Goal: Task Accomplishment & Management: Use online tool/utility

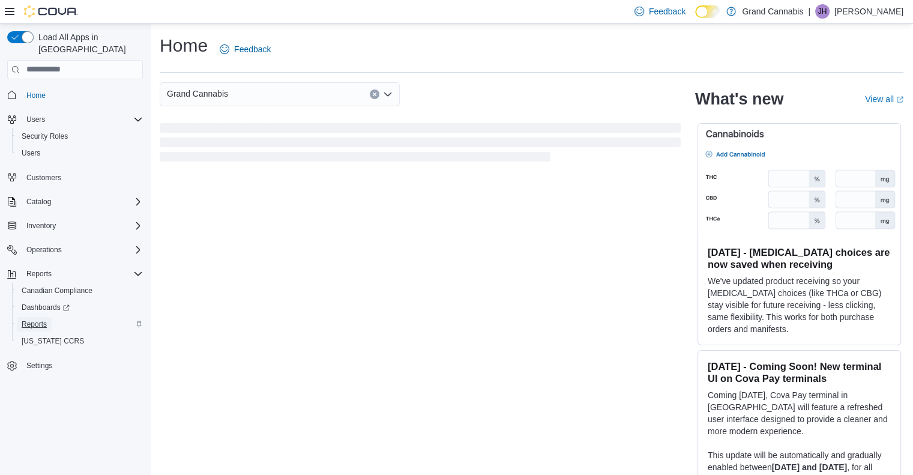
click at [37, 319] on span "Reports" at bounding box center [34, 324] width 25 height 10
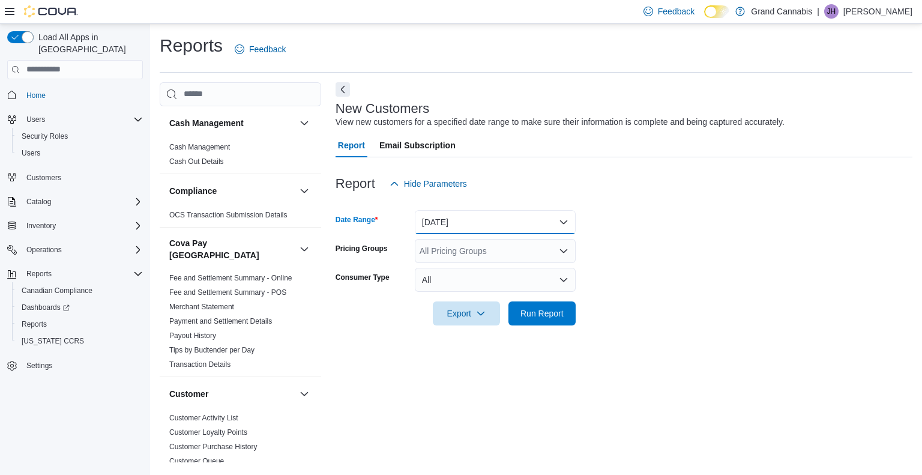
click at [563, 219] on button "[DATE]" at bounding box center [495, 222] width 161 height 24
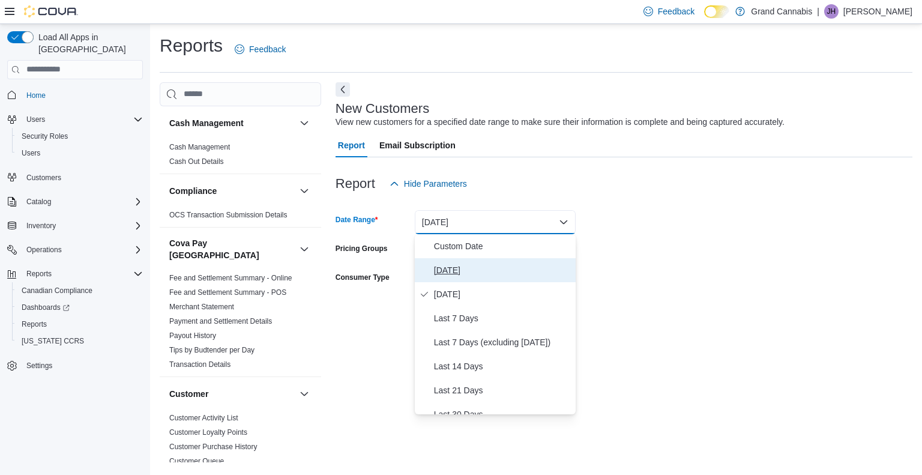
click at [450, 271] on span "[DATE]" at bounding box center [502, 270] width 137 height 14
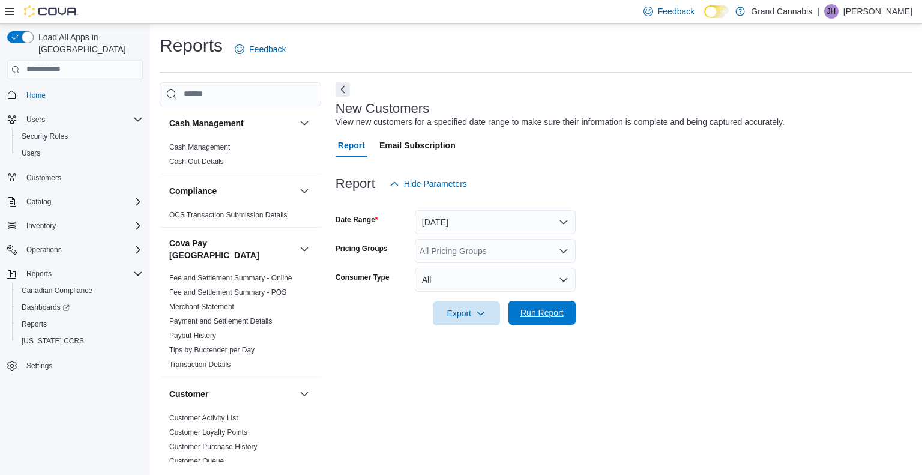
click at [538, 312] on span "Run Report" at bounding box center [542, 313] width 43 height 12
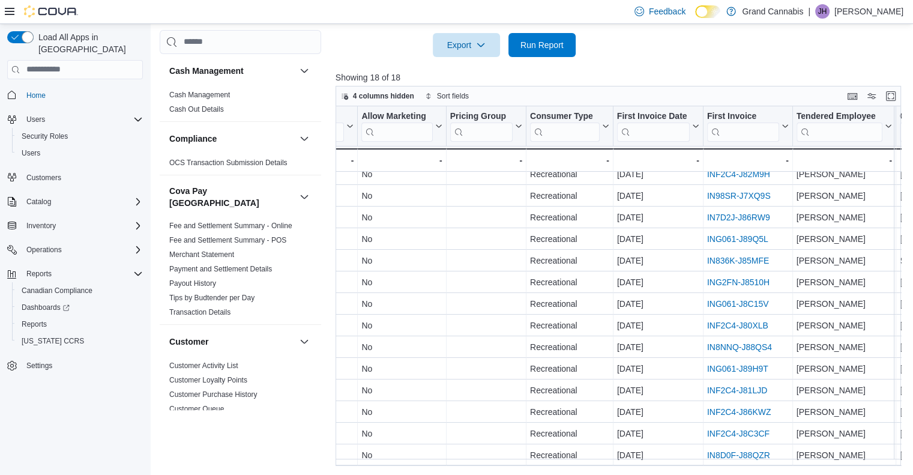
scroll to position [101, 528]
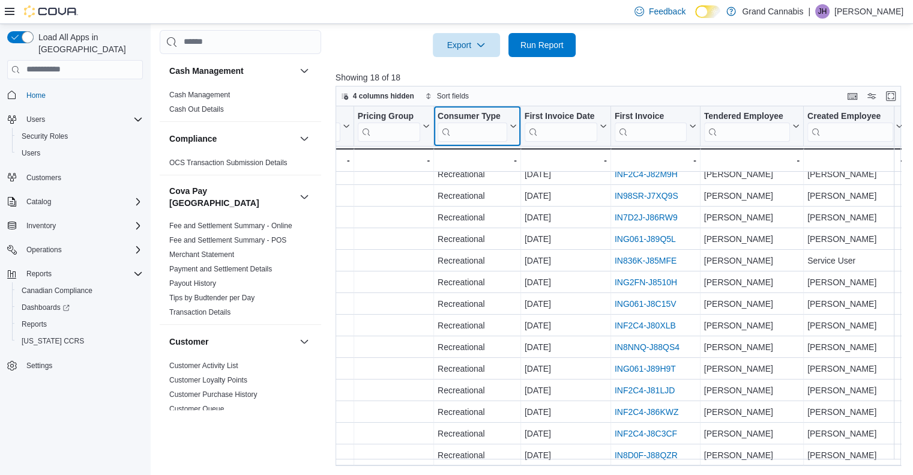
click at [507, 127] on icon at bounding box center [512, 125] width 10 height 7
click at [596, 129] on button "First Invoice Date" at bounding box center [565, 125] width 82 height 31
click at [687, 127] on icon at bounding box center [691, 125] width 10 height 7
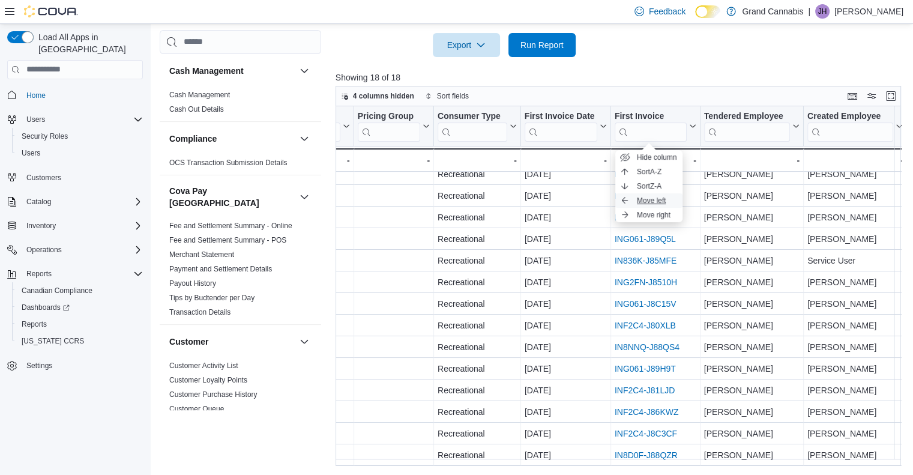
click at [659, 199] on span "Move left" at bounding box center [651, 201] width 29 height 10
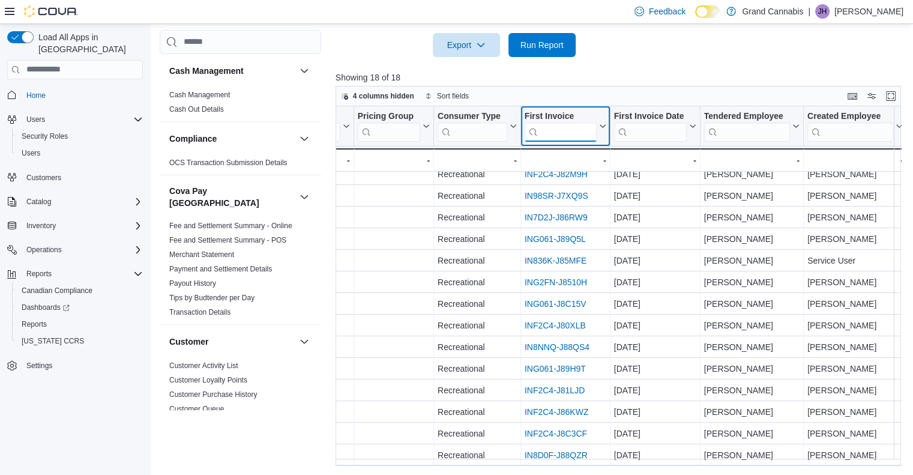
click at [566, 134] on input "search" at bounding box center [560, 131] width 72 height 19
click at [596, 126] on icon at bounding box center [601, 125] width 10 height 7
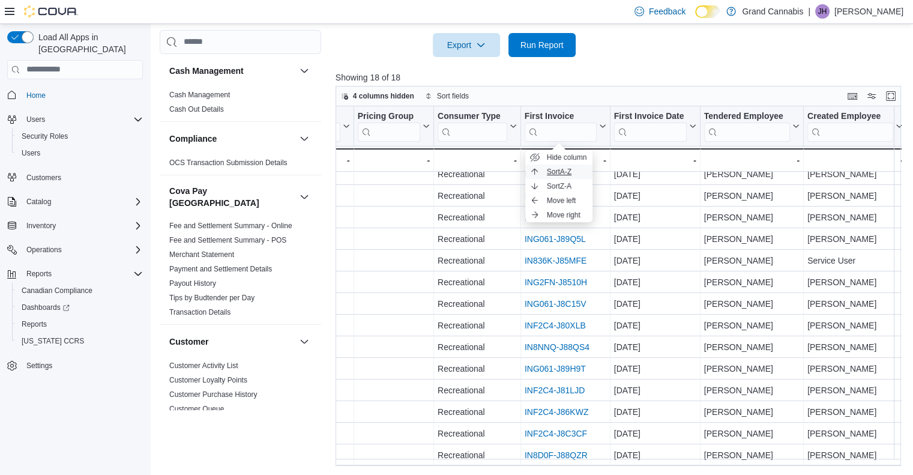
click at [563, 167] on span "Sort A-Z" at bounding box center [559, 172] width 25 height 10
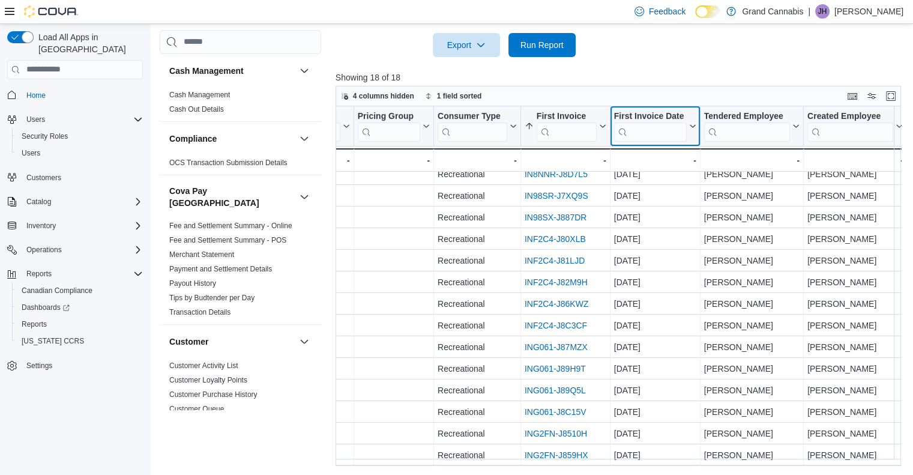
click at [686, 124] on icon at bounding box center [691, 125] width 10 height 7
click at [790, 124] on icon at bounding box center [795, 125] width 10 height 7
click at [893, 125] on icon at bounding box center [898, 125] width 10 height 7
click at [855, 169] on span "Sort A-Z" at bounding box center [849, 172] width 25 height 10
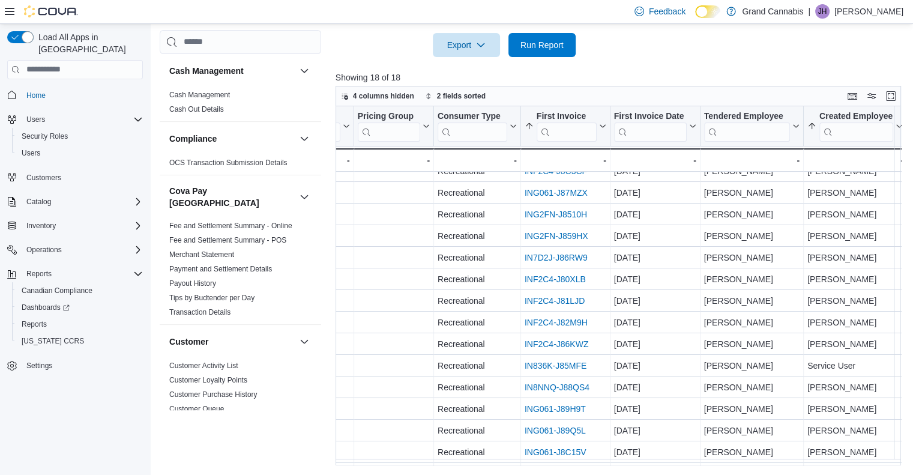
scroll to position [47, 528]
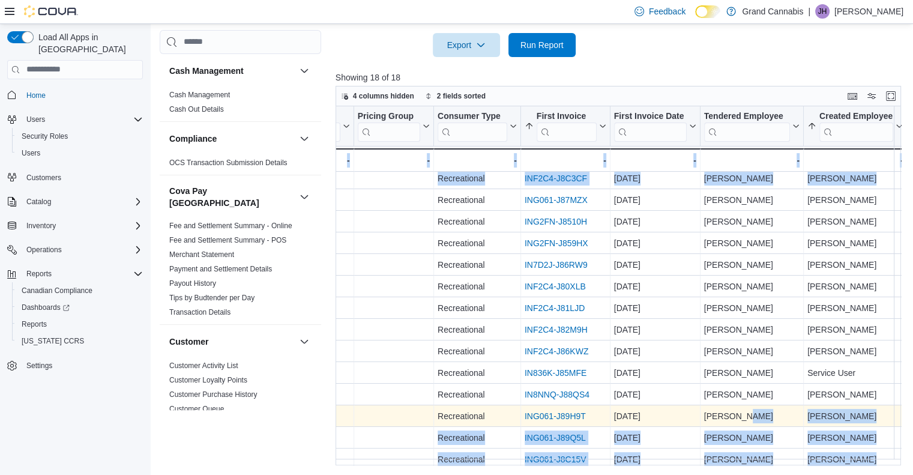
drag, startPoint x: 908, startPoint y: 162, endPoint x: 733, endPoint y: 413, distance: 306.5
click at [733, 413] on div "4 columns hidden 2 fields sorted Customer Click to view column header actions G…" at bounding box center [622, 276] width 572 height 380
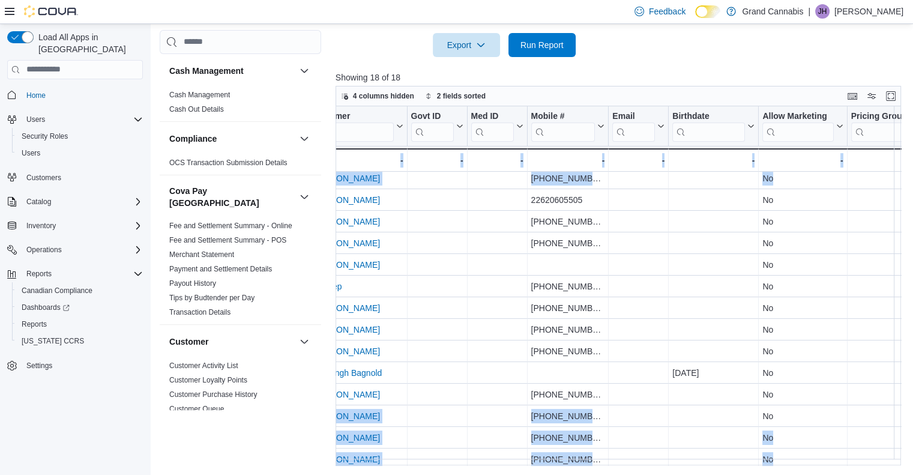
scroll to position [47, 0]
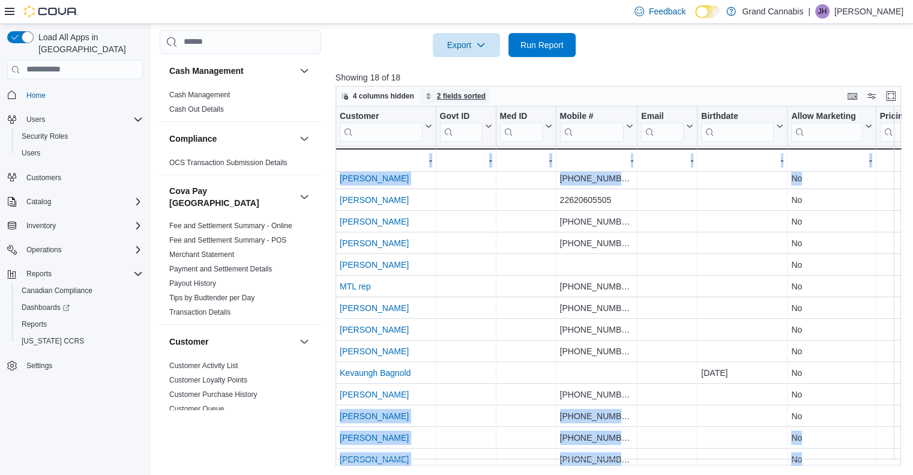
click at [425, 91] on span "2 fields sorted" at bounding box center [455, 96] width 61 height 14
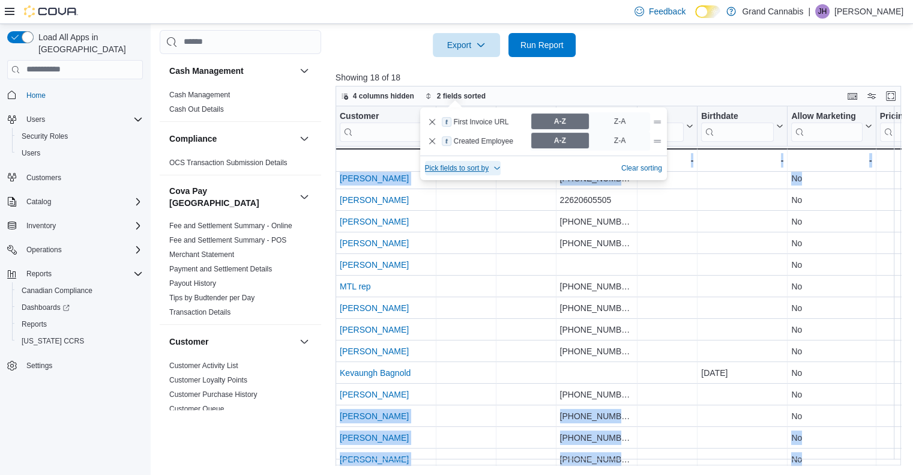
click at [497, 167] on icon "button" at bounding box center [497, 168] width 7 height 7
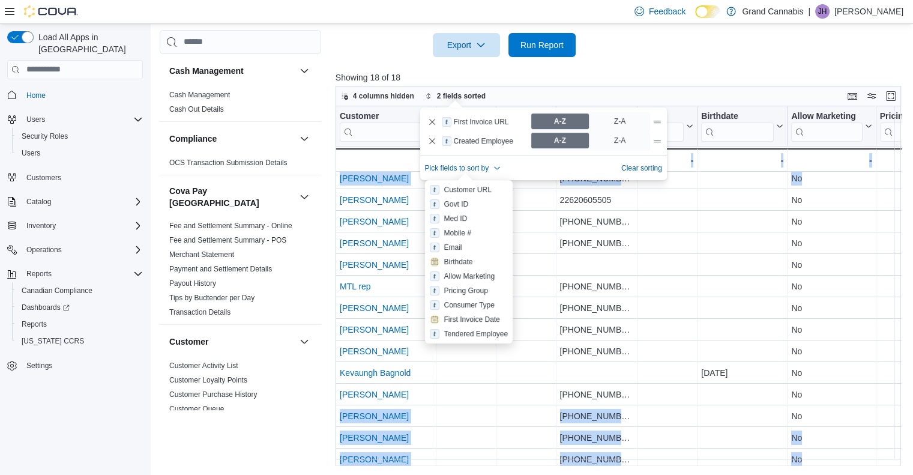
click at [484, 124] on p "First Invoice URL" at bounding box center [483, 122] width 59 height 10
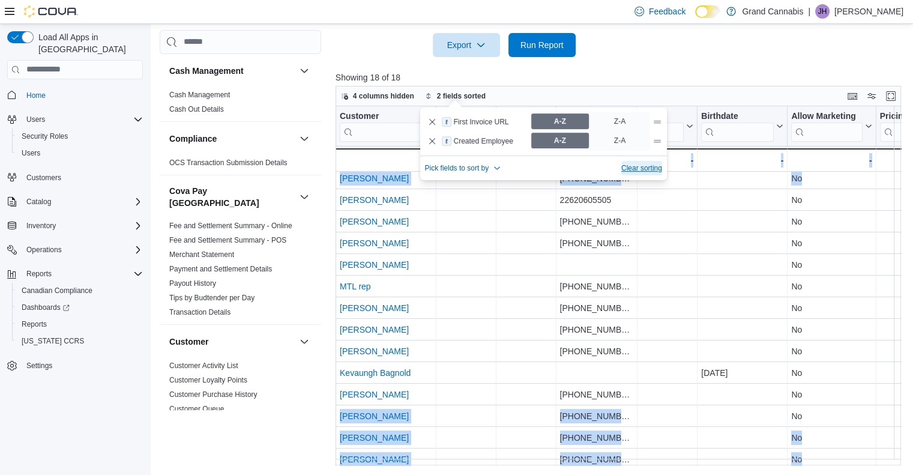
click at [641, 166] on span "Clear sorting" at bounding box center [641, 168] width 41 height 10
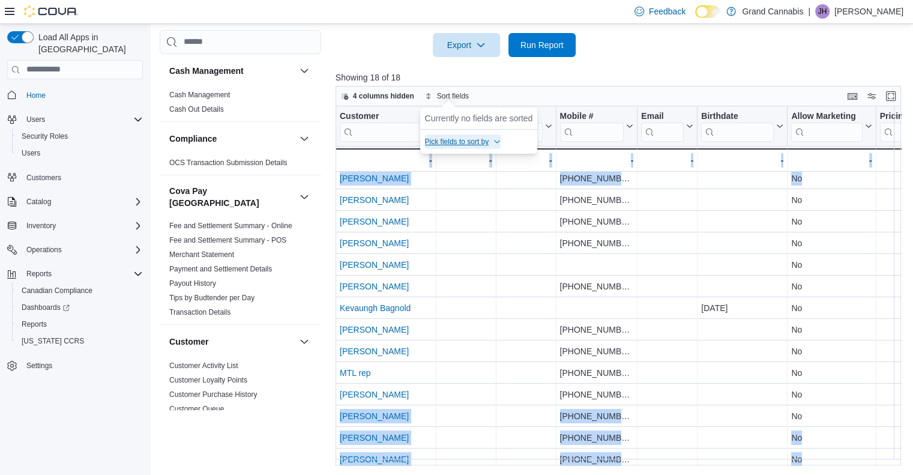
click at [497, 141] on icon "button" at bounding box center [497, 141] width 7 height 7
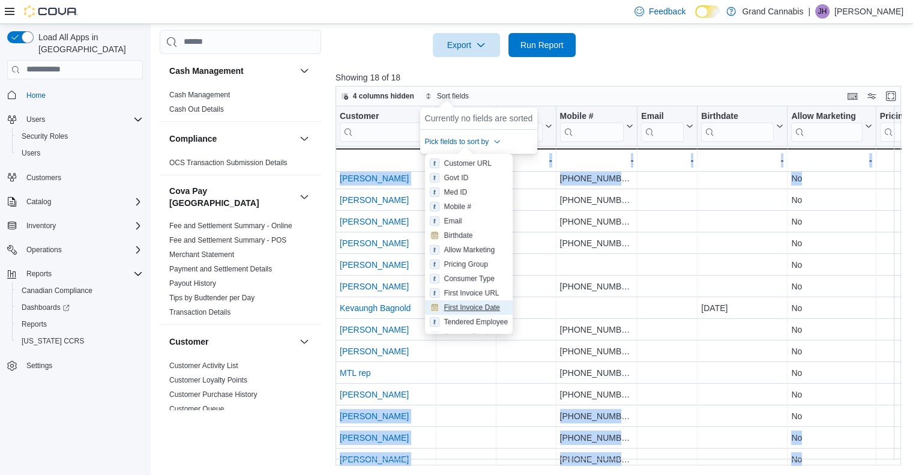
click at [465, 304] on div "First Invoice Date" at bounding box center [472, 308] width 56 height 10
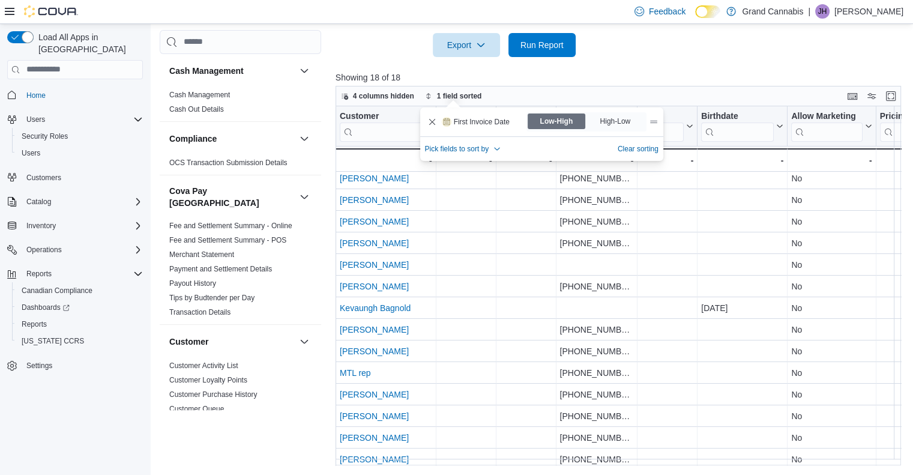
click at [424, 93] on button "1 field sorted" at bounding box center [453, 96] width 67 height 14
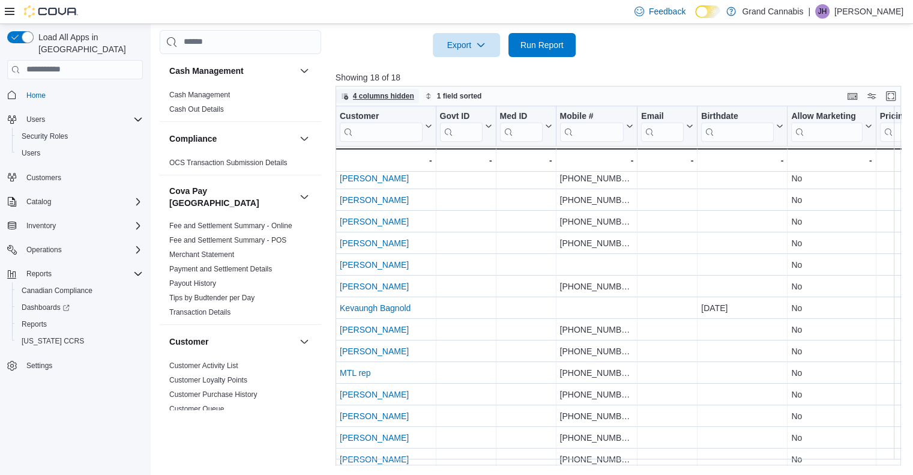
click at [399, 97] on span "4 columns hidden" at bounding box center [383, 96] width 61 height 10
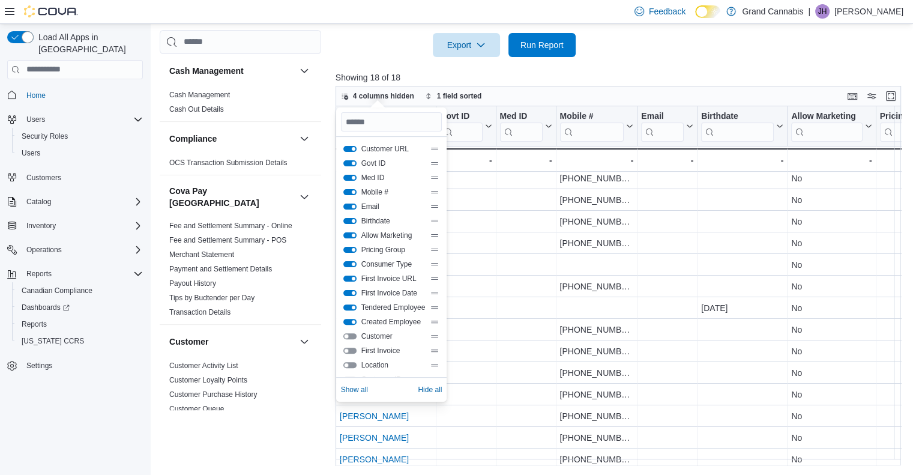
click at [353, 333] on button "Customer" at bounding box center [349, 336] width 13 height 6
click at [353, 348] on button "First Invoice" at bounding box center [349, 351] width 13 height 6
click at [354, 366] on button "Location" at bounding box center [349, 365] width 13 height 6
click at [352, 247] on button "Pricing Group" at bounding box center [349, 250] width 13 height 6
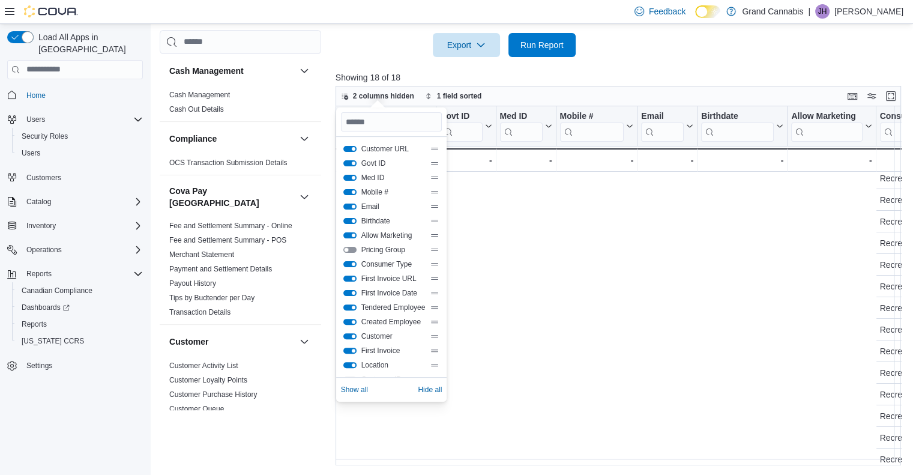
scroll to position [47, 680]
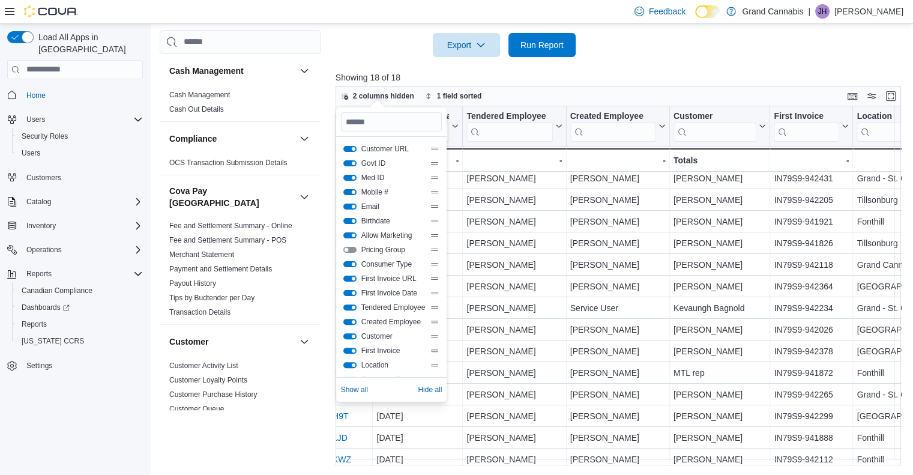
click at [352, 262] on button "Consumer Type" at bounding box center [349, 264] width 13 height 6
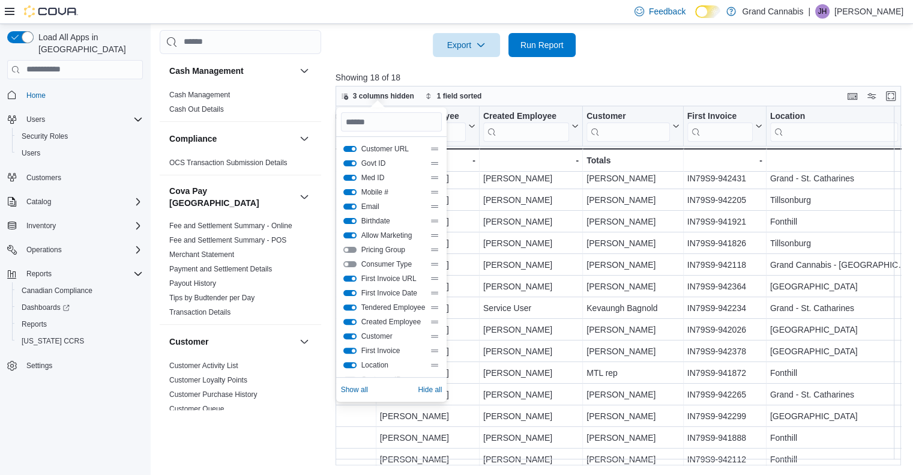
click at [353, 274] on div "First Invoice URL" at bounding box center [391, 279] width 97 height 10
click at [351, 276] on button "First Invoice URL" at bounding box center [349, 279] width 13 height 6
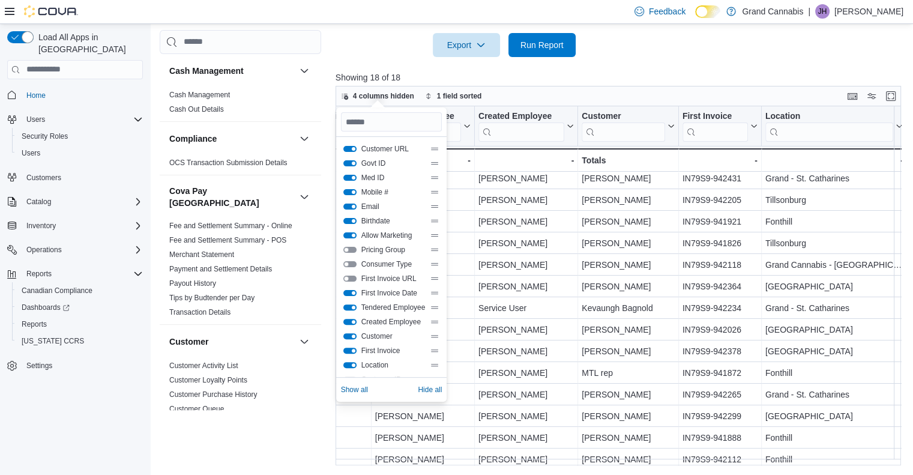
scroll to position [47, 601]
click at [352, 291] on button "First Invoice Date" at bounding box center [349, 293] width 13 height 6
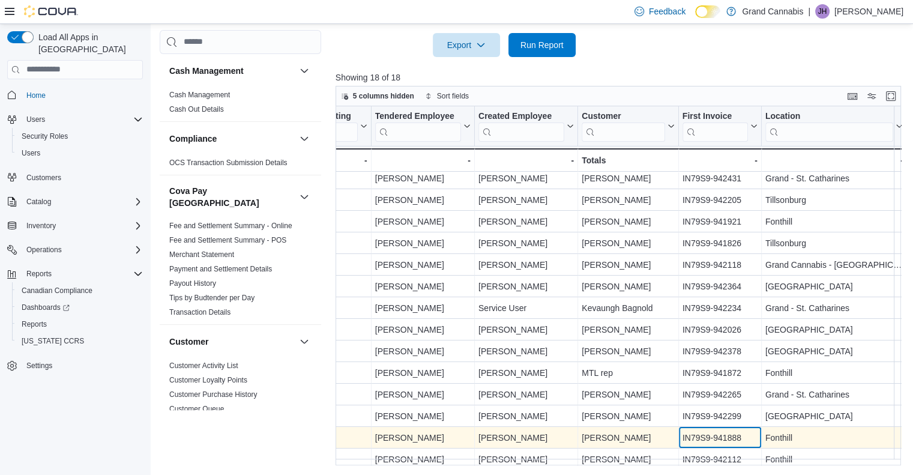
scroll to position [59, 511]
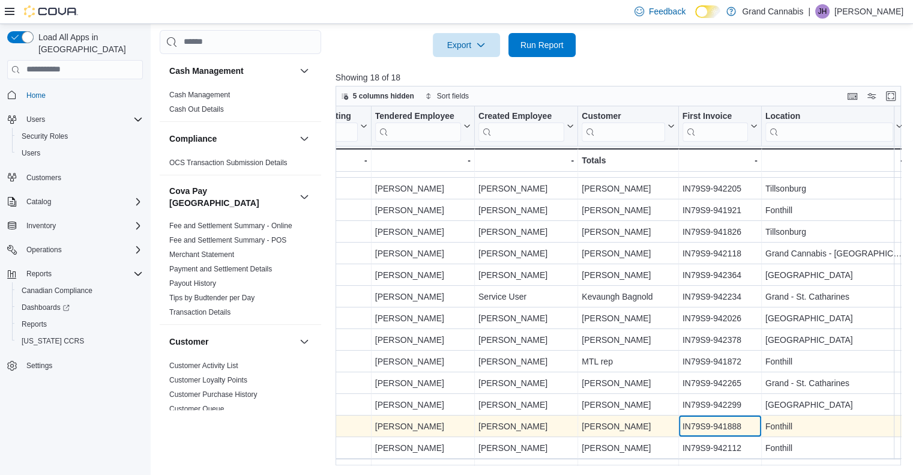
click at [749, 443] on div "Customer Click to view column header actions Govt ID Click to view column heade…" at bounding box center [369, 274] width 1077 height 455
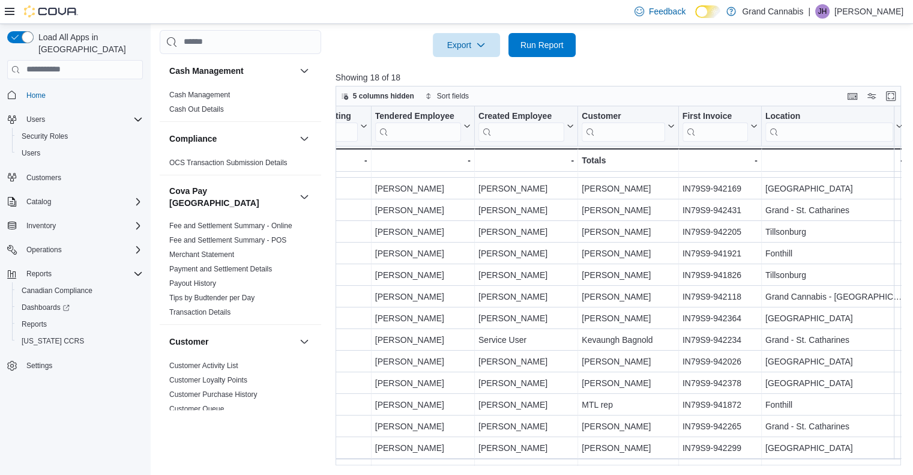
scroll to position [0, 511]
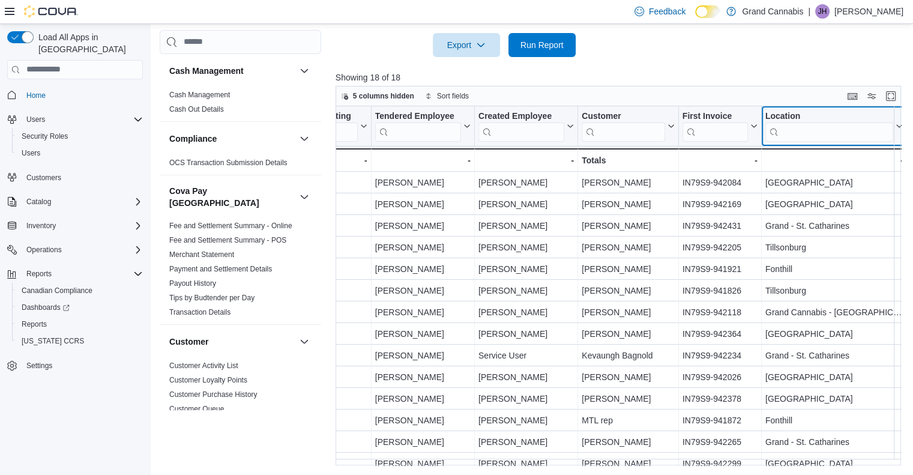
click at [865, 131] on input "search" at bounding box center [830, 131] width 128 height 19
click at [893, 123] on icon at bounding box center [898, 125] width 10 height 7
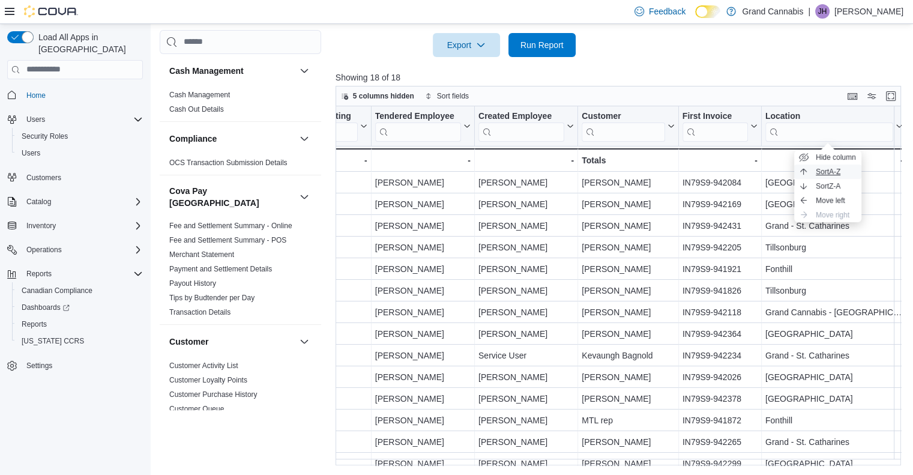
click at [833, 170] on span "Sort A-Z" at bounding box center [828, 172] width 25 height 10
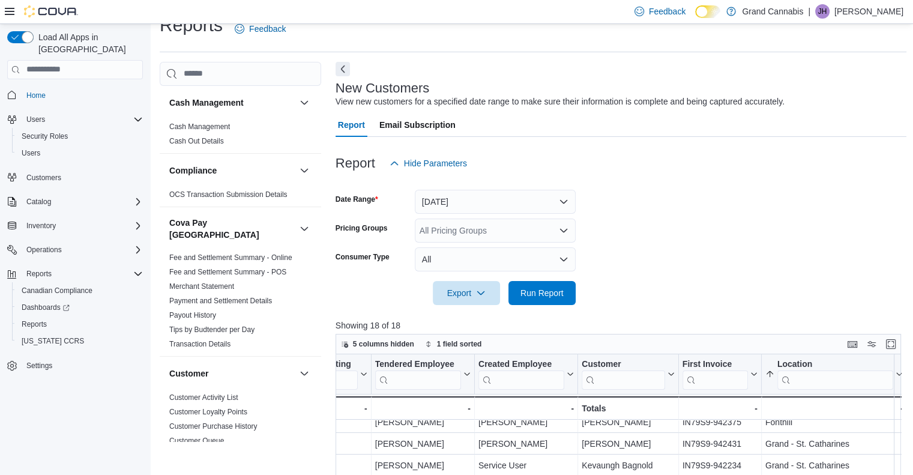
scroll to position [19, 0]
click at [563, 200] on button "[DATE]" at bounding box center [495, 203] width 161 height 24
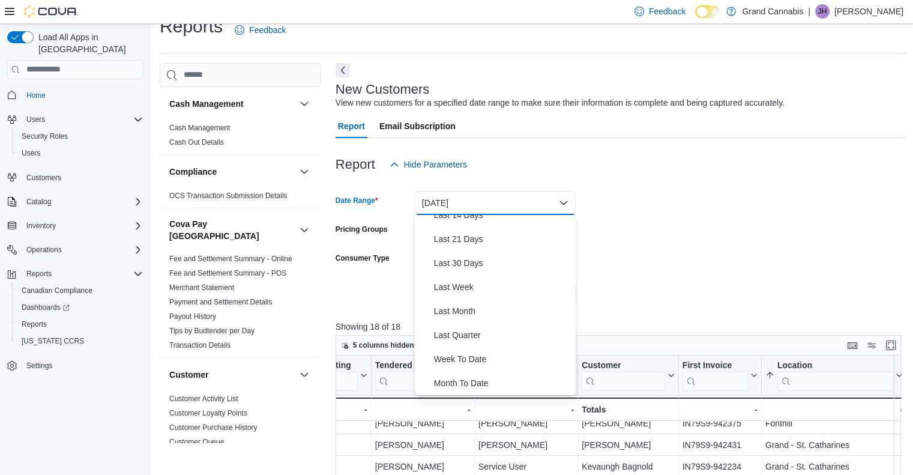
scroll to position [134, 0]
click at [465, 331] on span "Last Quarter" at bounding box center [502, 332] width 137 height 14
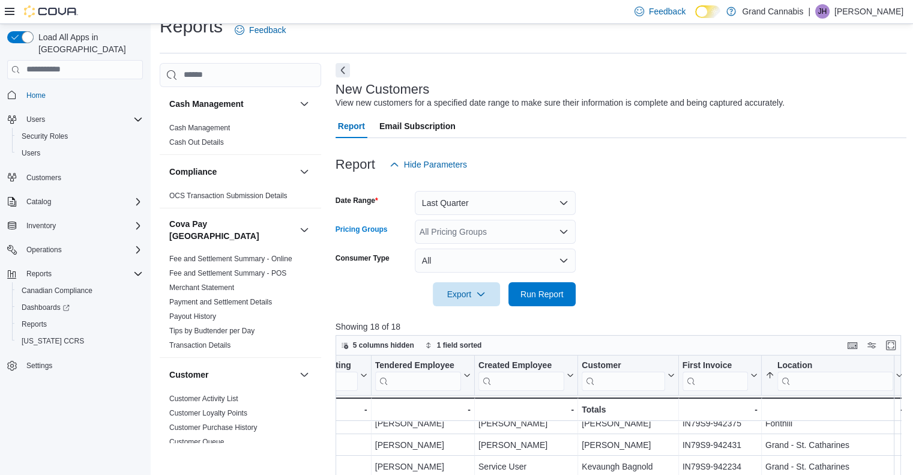
click at [561, 228] on icon "Open list of options" at bounding box center [564, 232] width 10 height 10
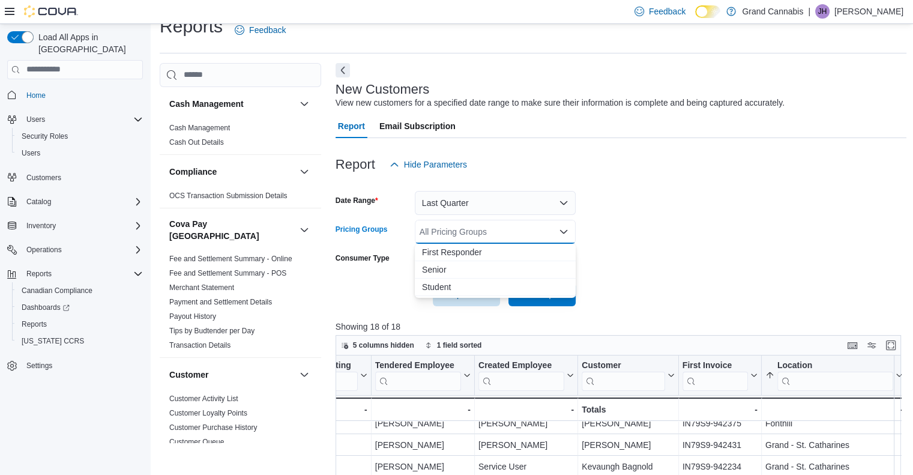
click at [561, 228] on icon "Close list of options" at bounding box center [564, 232] width 10 height 10
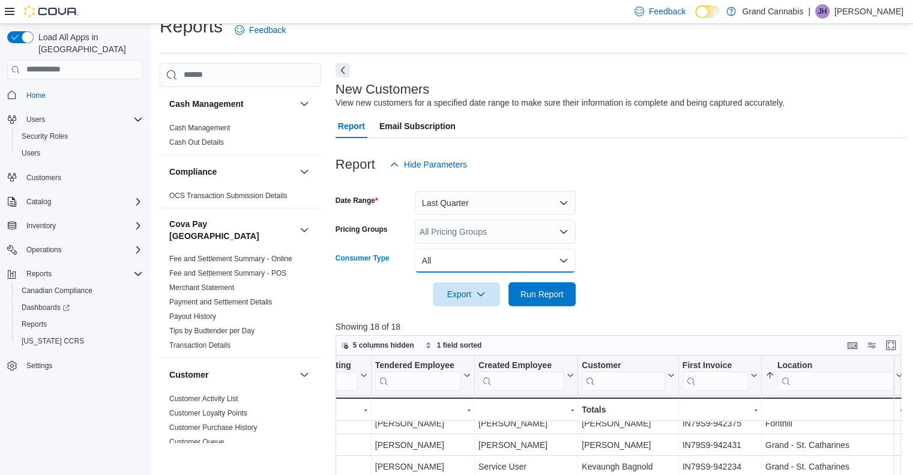
click at [567, 259] on button "All" at bounding box center [495, 261] width 161 height 24
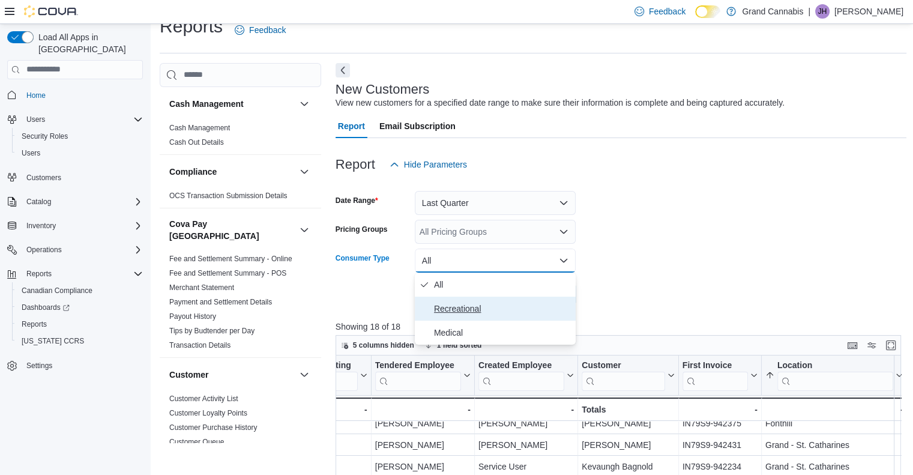
click at [488, 309] on span "Recreational" at bounding box center [502, 308] width 137 height 14
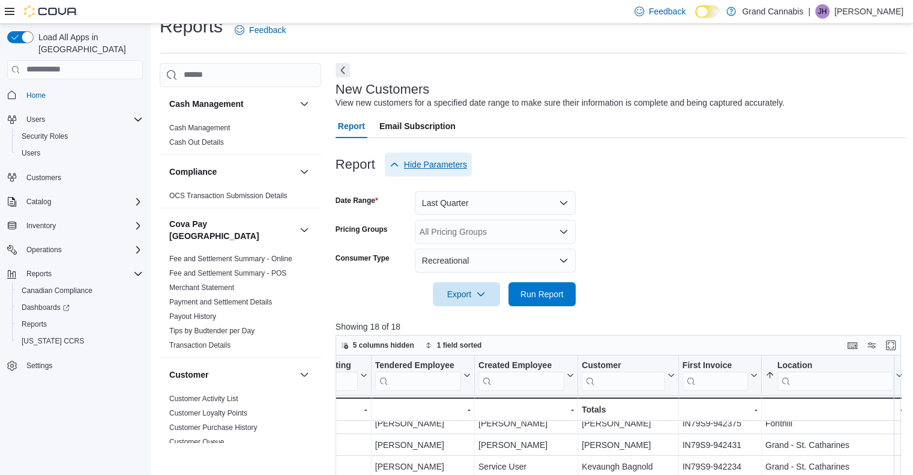
click at [394, 163] on icon "button" at bounding box center [394, 164] width 7 height 4
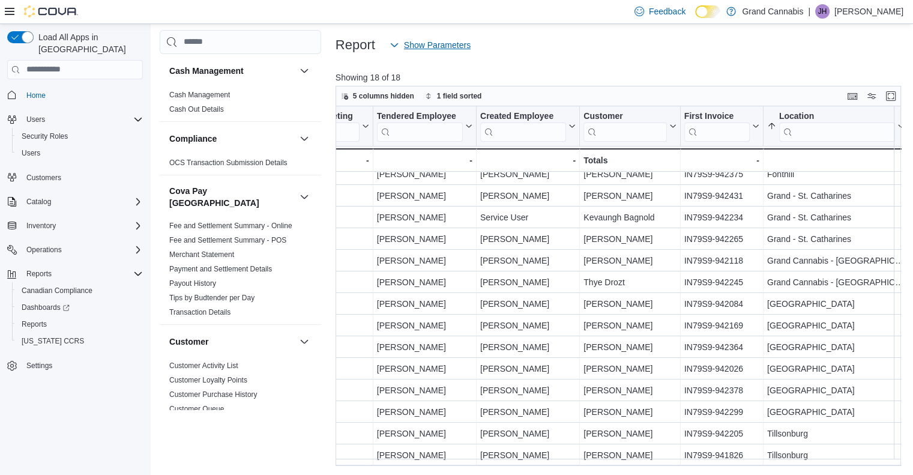
scroll to position [101, 511]
click at [778, 131] on input "search" at bounding box center [836, 131] width 116 height 19
click at [793, 131] on input "search" at bounding box center [836, 131] width 116 height 19
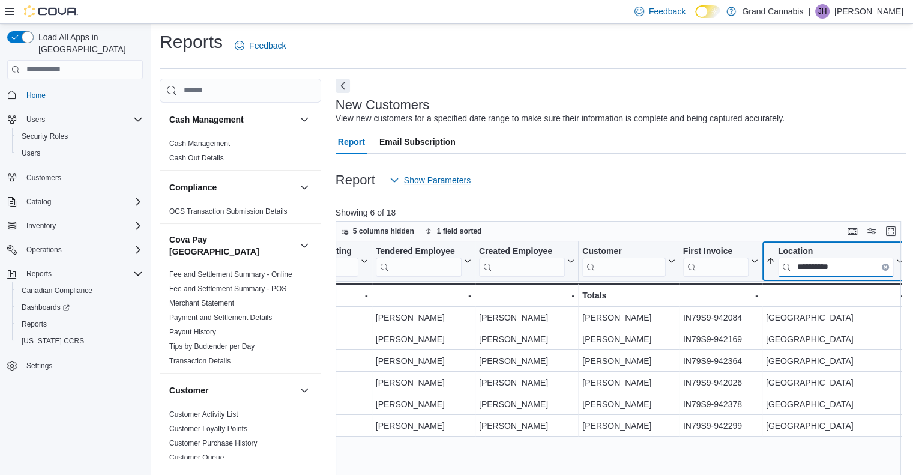
scroll to position [0, 0]
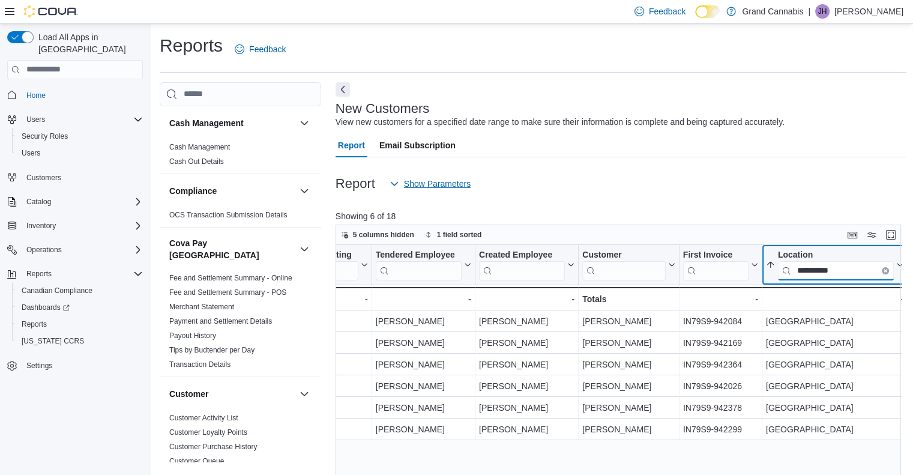
type input "**********"
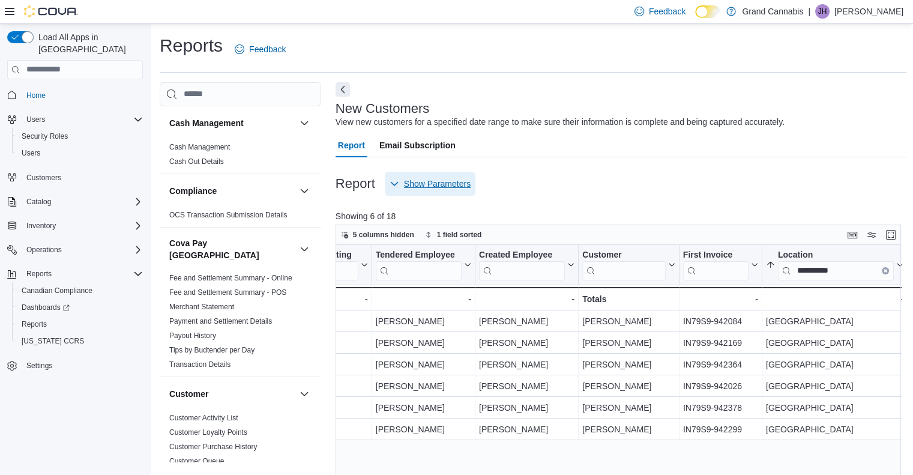
click at [431, 178] on span "Show Parameters" at bounding box center [437, 184] width 67 height 12
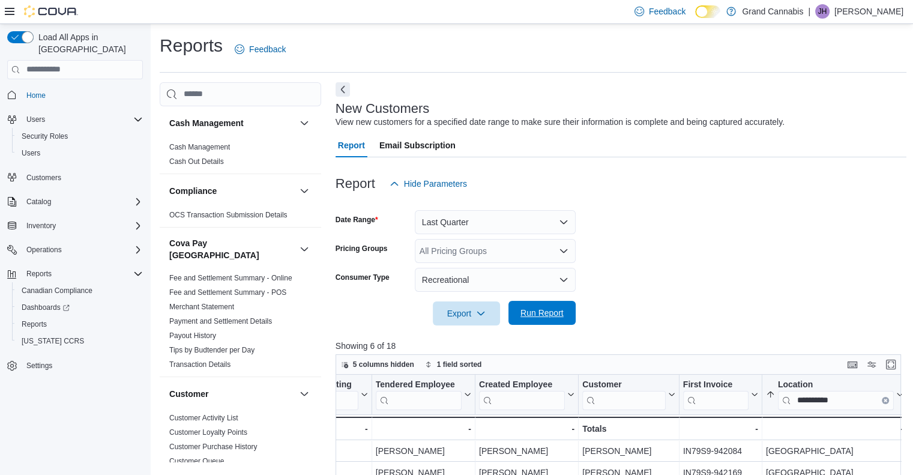
click at [542, 310] on span "Run Report" at bounding box center [542, 313] width 43 height 12
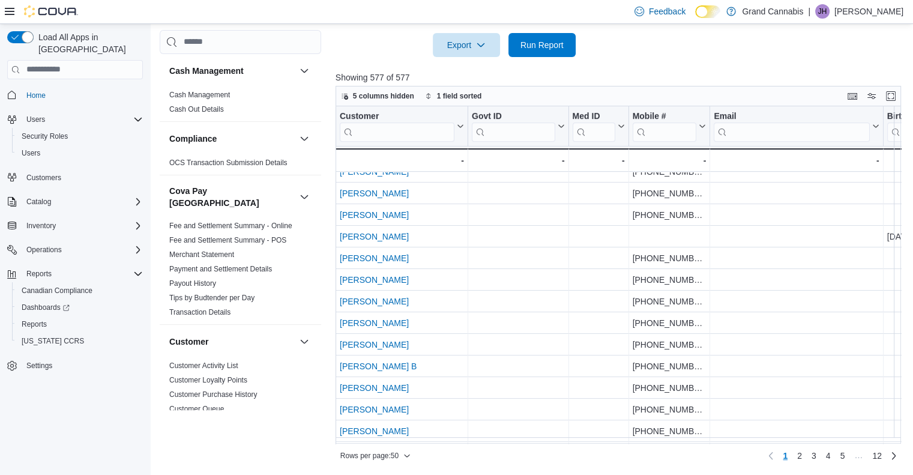
scroll to position [814, 0]
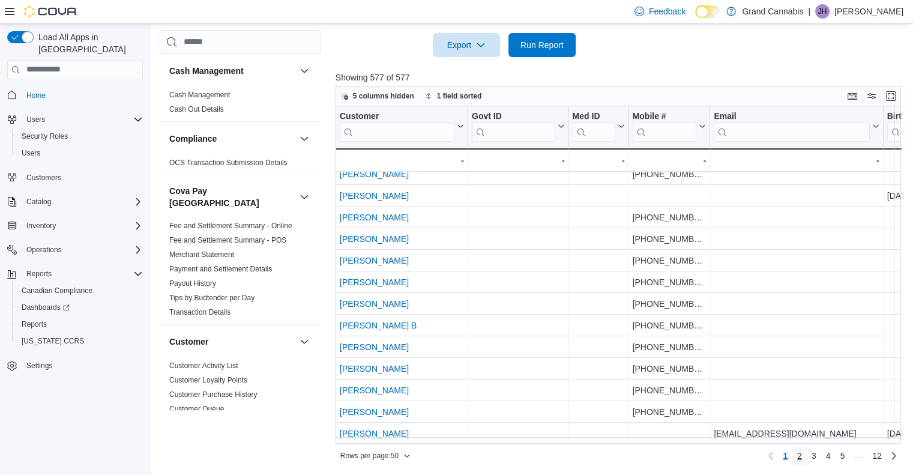
click at [802, 455] on span "2" at bounding box center [799, 456] width 5 height 12
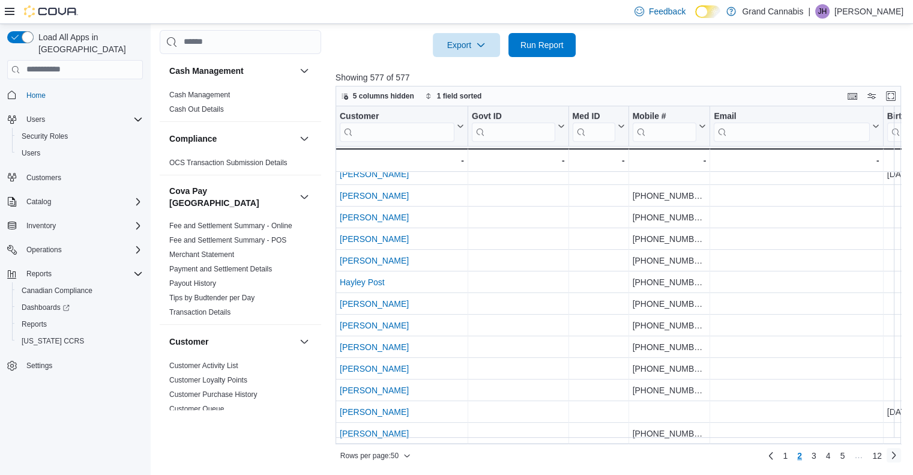
click at [899, 455] on link "Next page" at bounding box center [894, 455] width 14 height 14
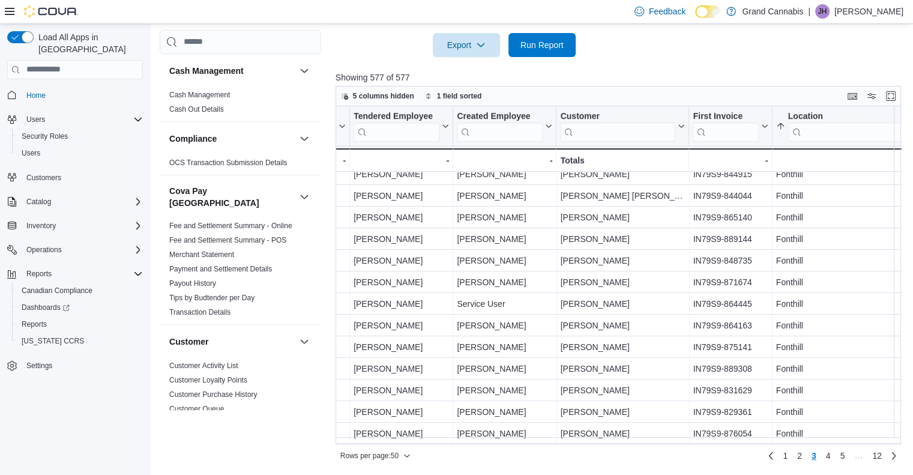
scroll to position [814, 729]
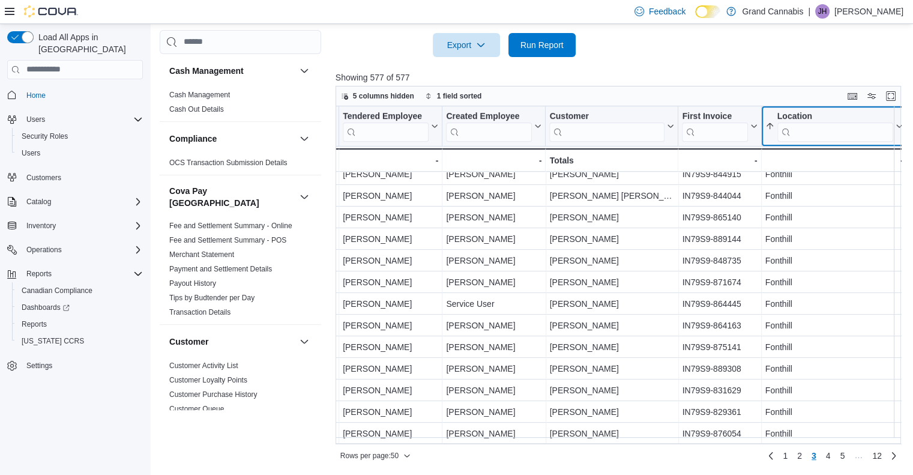
click at [820, 131] on input "search" at bounding box center [835, 131] width 116 height 19
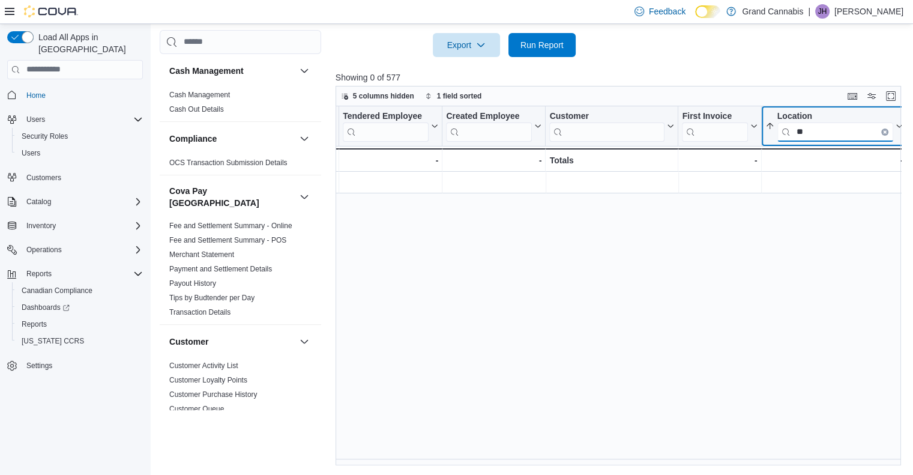
scroll to position [0, 723]
type input "**********"
click at [555, 47] on span "Run Report" at bounding box center [542, 44] width 43 height 12
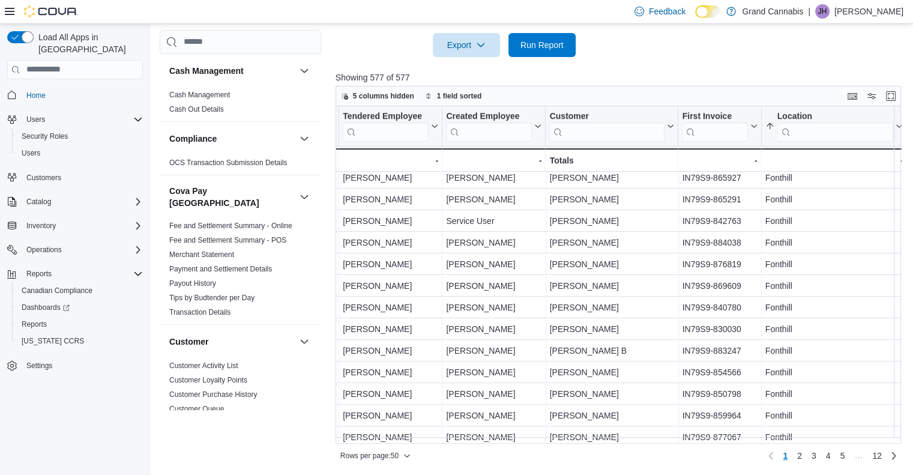
scroll to position [814, 729]
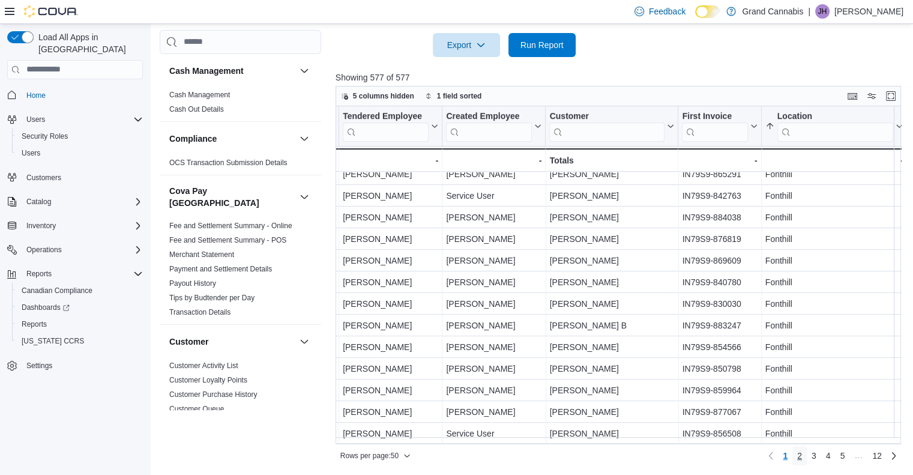
click at [802, 456] on span "2" at bounding box center [799, 456] width 5 height 12
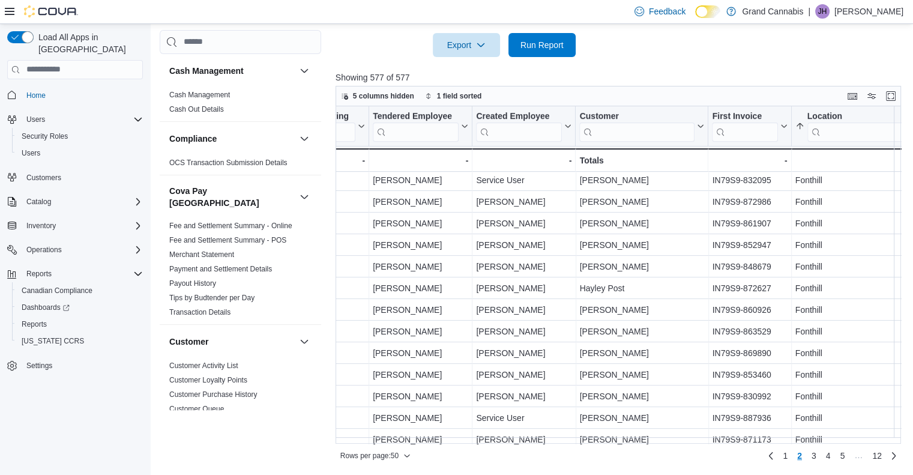
scroll to position [814, 693]
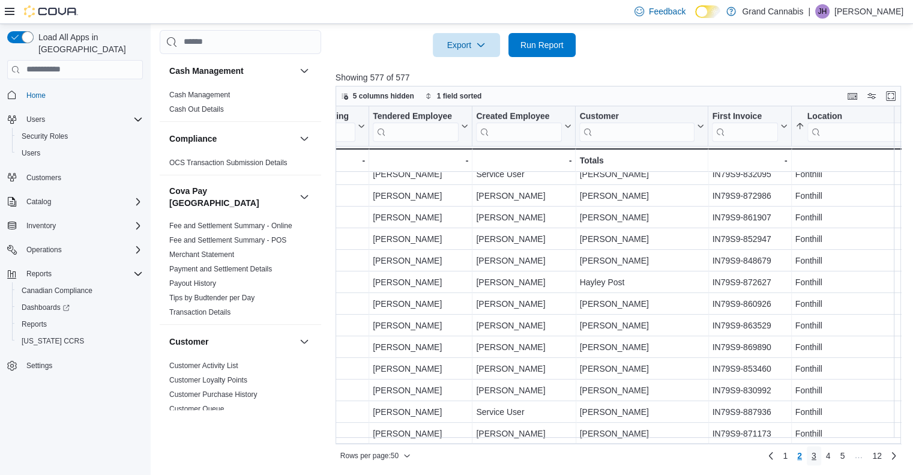
click at [817, 459] on span "3" at bounding box center [814, 456] width 5 height 12
click at [836, 458] on link "4" at bounding box center [828, 455] width 14 height 19
click at [845, 461] on span "6" at bounding box center [842, 456] width 5 height 12
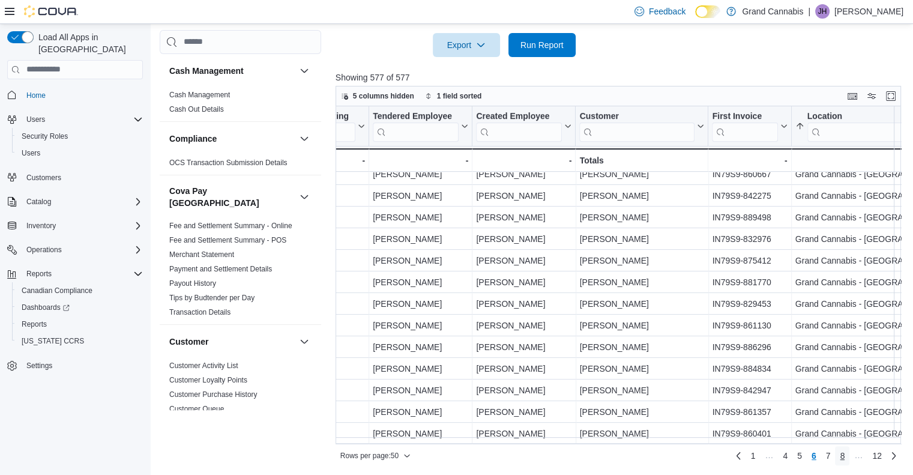
click at [845, 456] on span "8" at bounding box center [842, 456] width 5 height 12
click at [863, 453] on span "11" at bounding box center [859, 456] width 10 height 12
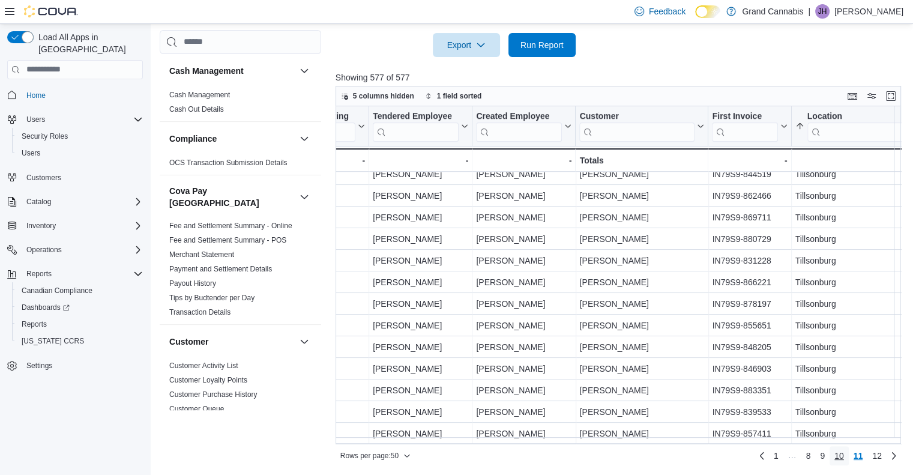
click at [844, 453] on span "10" at bounding box center [840, 456] width 10 height 12
click at [830, 456] on link "9" at bounding box center [822, 455] width 14 height 19
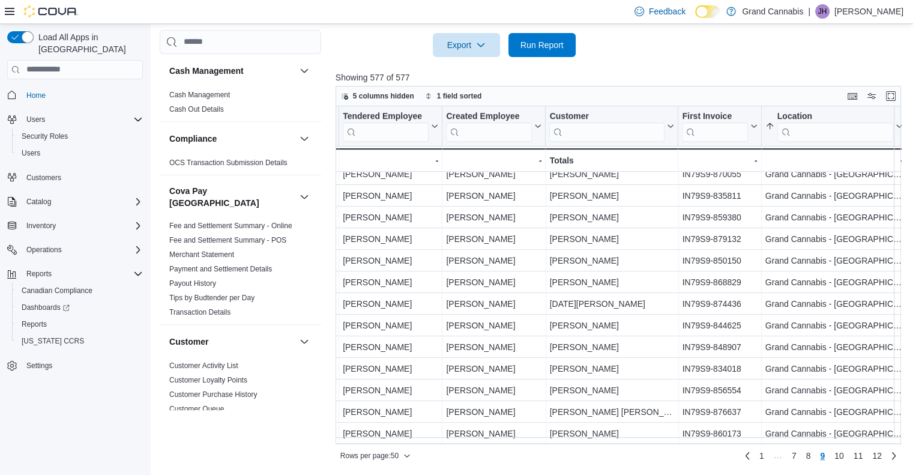
scroll to position [814, 729]
click at [844, 451] on span "10" at bounding box center [840, 456] width 10 height 12
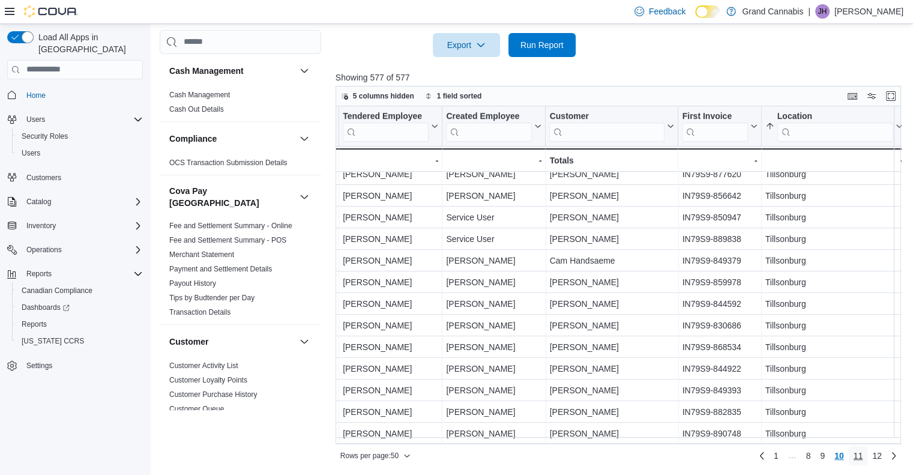
click at [862, 453] on span "11" at bounding box center [859, 456] width 10 height 12
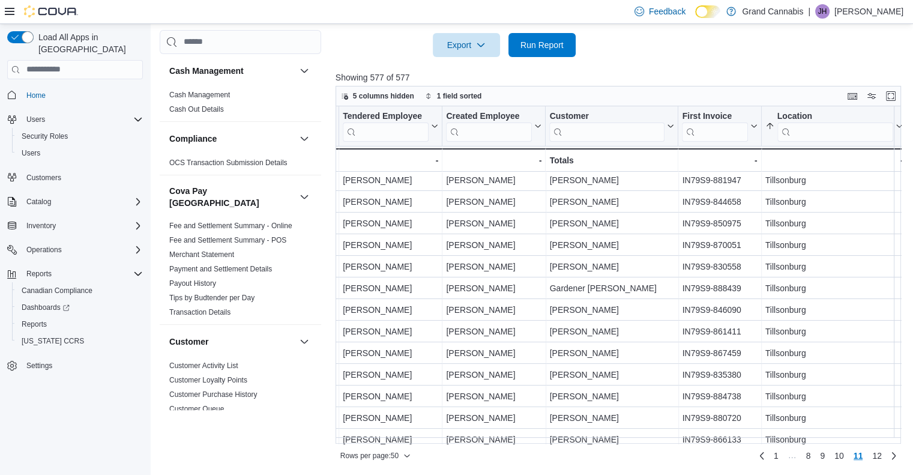
scroll to position [0, 729]
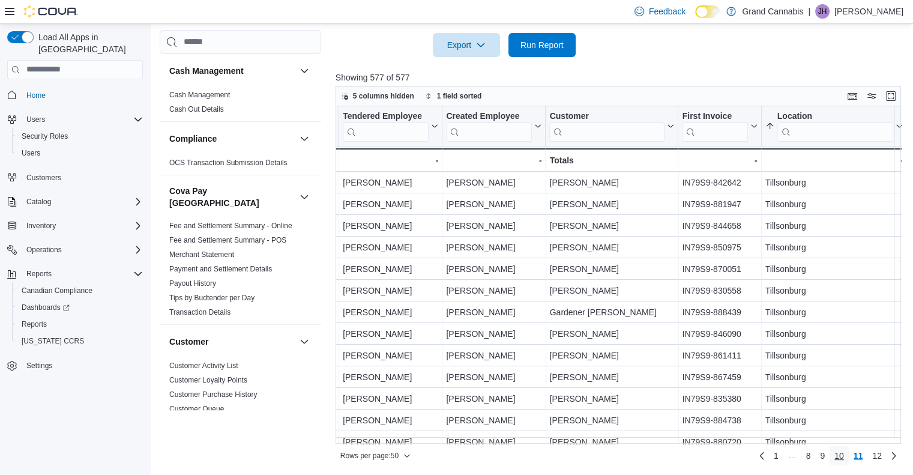
click at [844, 456] on span "10" at bounding box center [840, 456] width 10 height 12
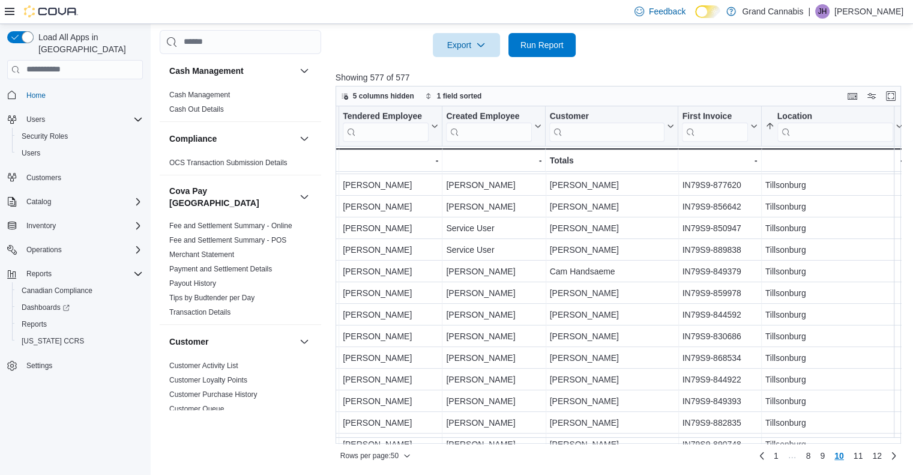
scroll to position [814, 729]
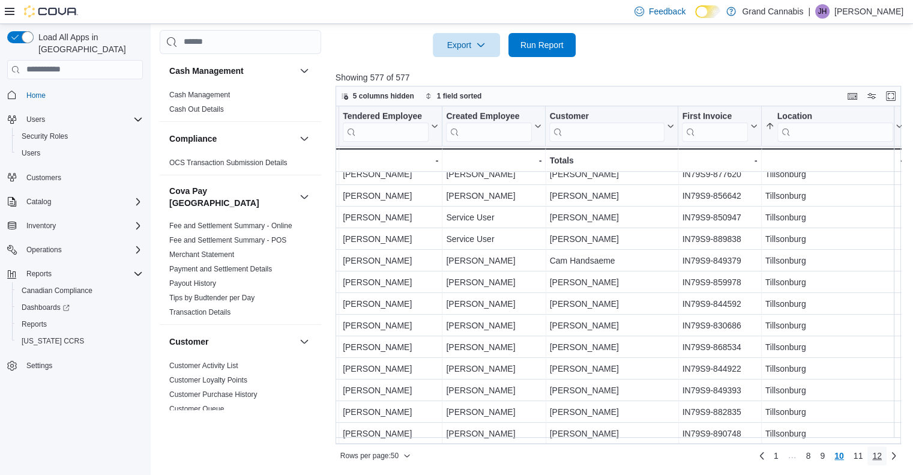
click at [882, 458] on span "12" at bounding box center [877, 456] width 10 height 12
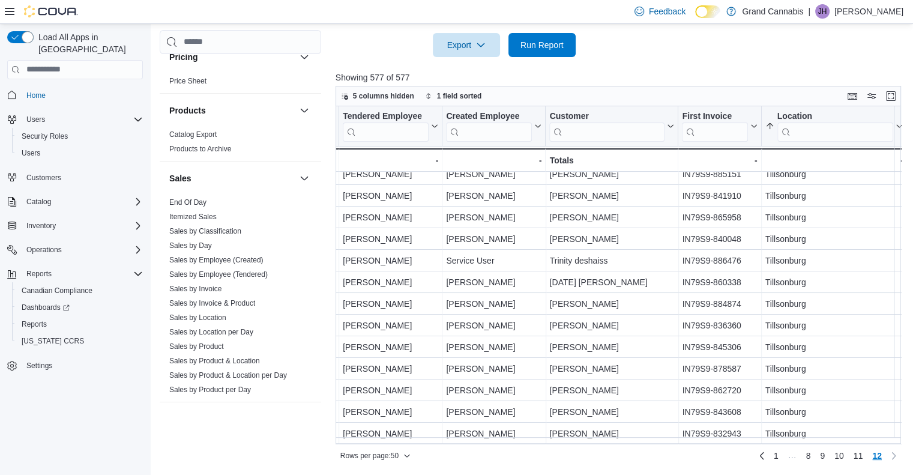
scroll to position [886, 0]
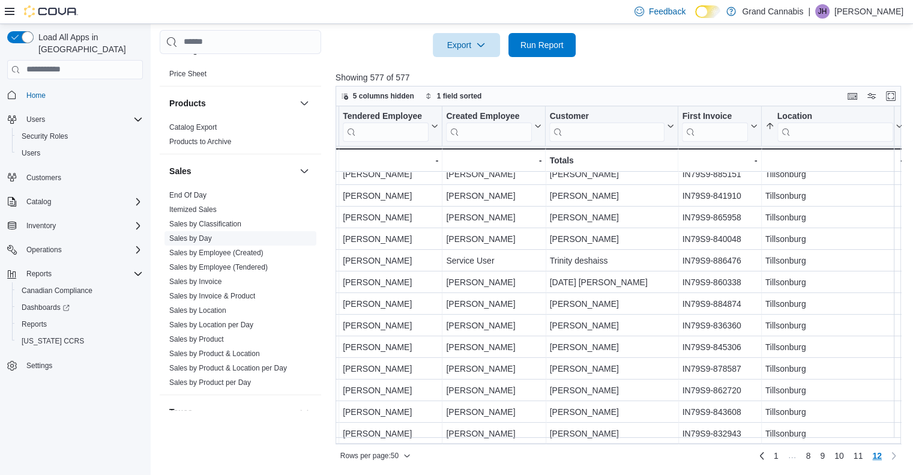
click at [187, 234] on link "Sales by Day" at bounding box center [190, 238] width 43 height 8
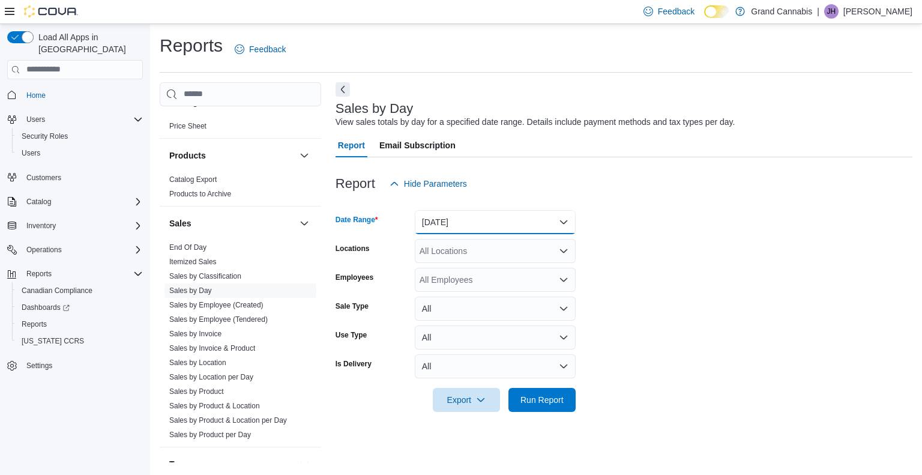
click at [563, 216] on button "[DATE]" at bounding box center [495, 222] width 161 height 24
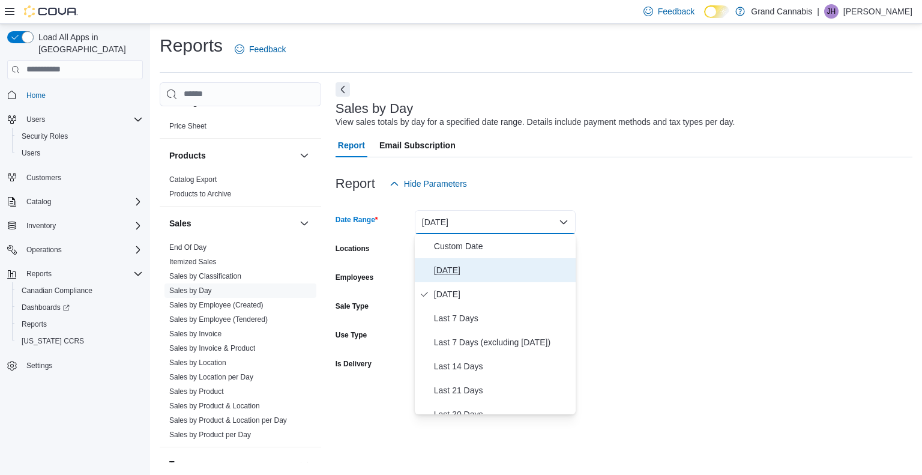
click at [535, 270] on span "[DATE]" at bounding box center [502, 270] width 137 height 14
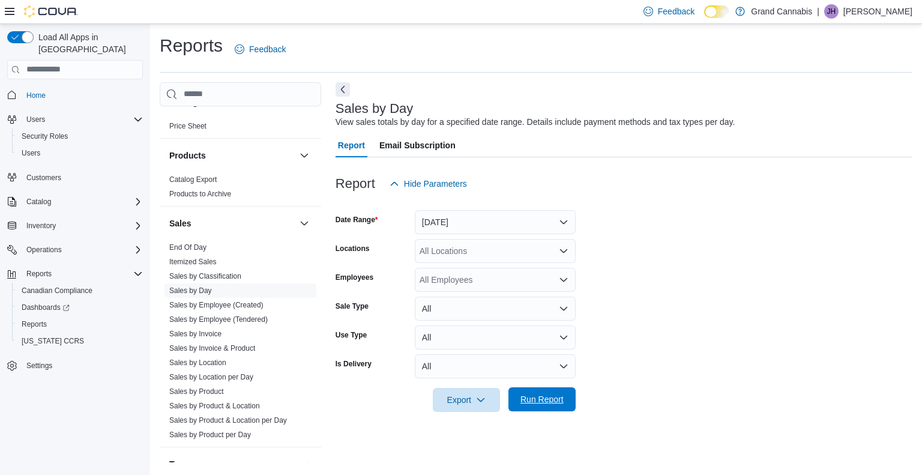
click at [545, 400] on span "Run Report" at bounding box center [542, 399] width 43 height 12
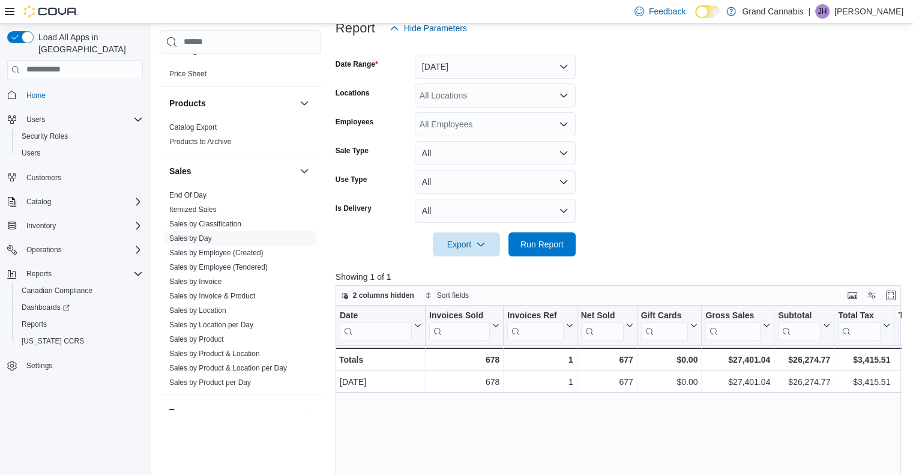
scroll to position [151, 0]
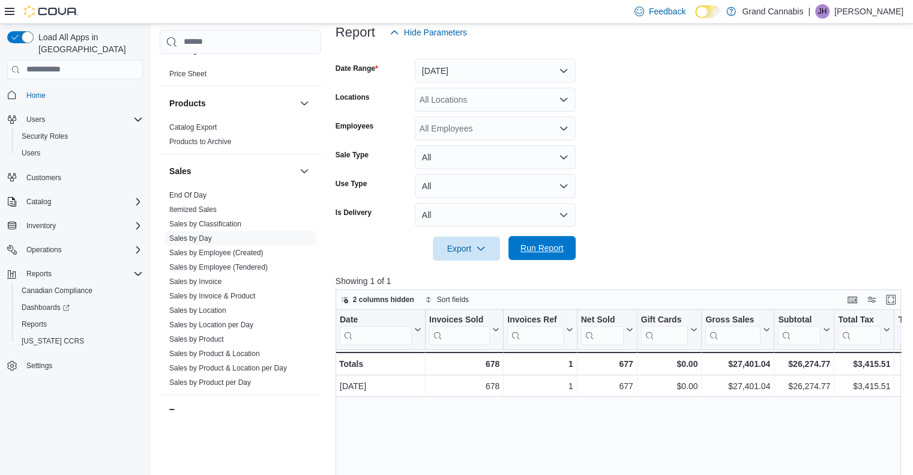
drag, startPoint x: 221, startPoint y: 300, endPoint x: 531, endPoint y: 244, distance: 314.9
click at [531, 244] on span "Run Report" at bounding box center [542, 248] width 43 height 12
click at [182, 306] on link "Sales by Location" at bounding box center [197, 310] width 57 height 8
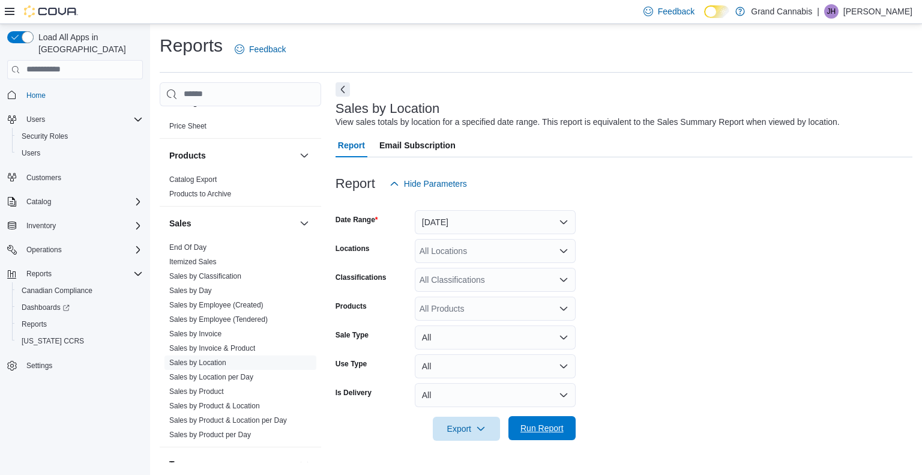
click at [546, 428] on span "Run Report" at bounding box center [542, 428] width 43 height 12
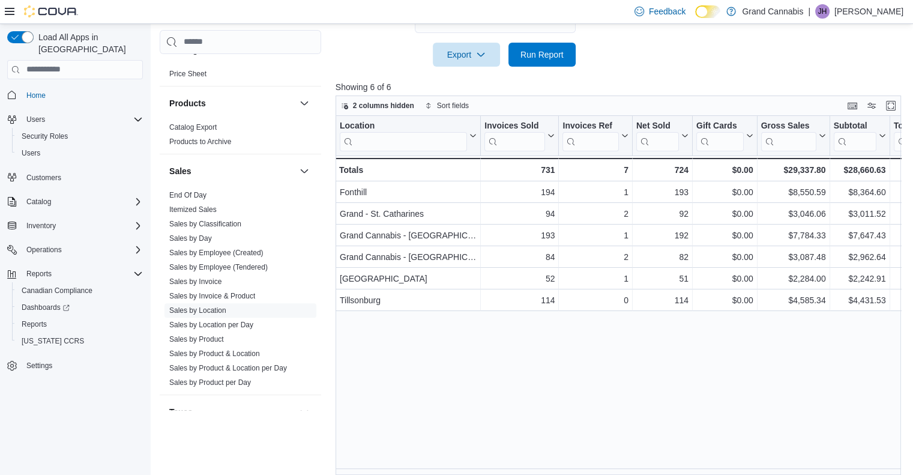
scroll to position [384, 0]
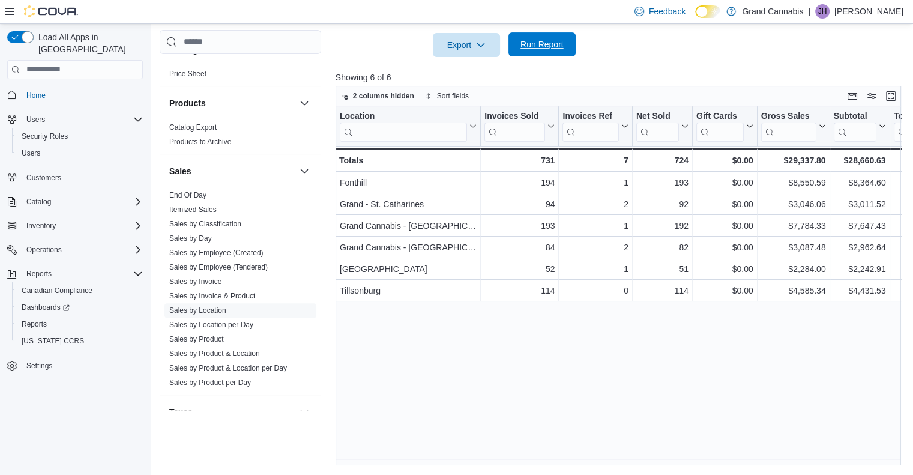
click at [548, 43] on span "Run Report" at bounding box center [542, 44] width 43 height 12
click at [538, 50] on span "Run Report" at bounding box center [542, 44] width 43 height 12
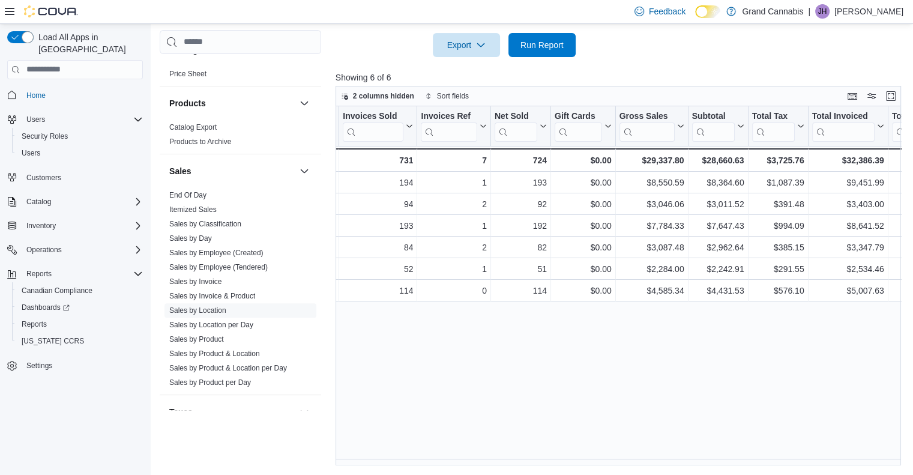
scroll to position [0, 64]
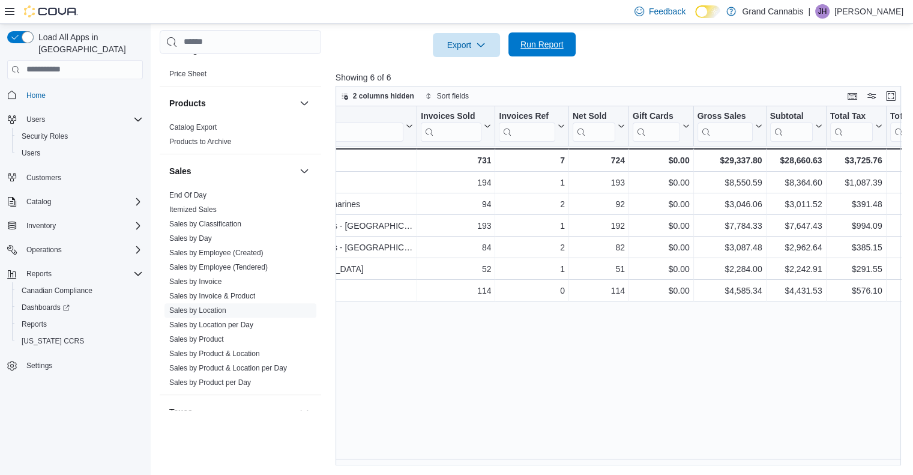
click at [549, 43] on span "Run Report" at bounding box center [542, 44] width 43 height 12
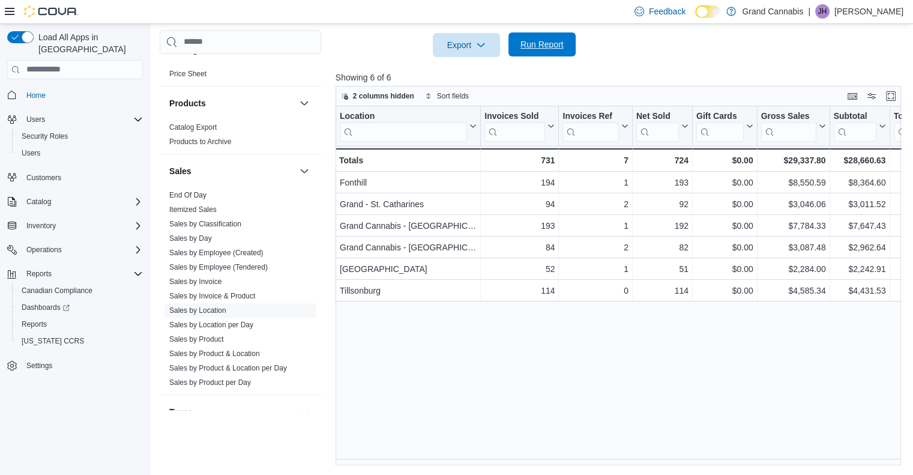
click at [549, 43] on span "Run Report" at bounding box center [542, 44] width 43 height 12
drag, startPoint x: 545, startPoint y: 43, endPoint x: 533, endPoint y: 40, distance: 12.2
click at [533, 40] on span "Run Report" at bounding box center [542, 44] width 43 height 12
click at [536, 43] on span "Run Report" at bounding box center [542, 44] width 43 height 12
